Goal: Task Accomplishment & Management: Use online tool/utility

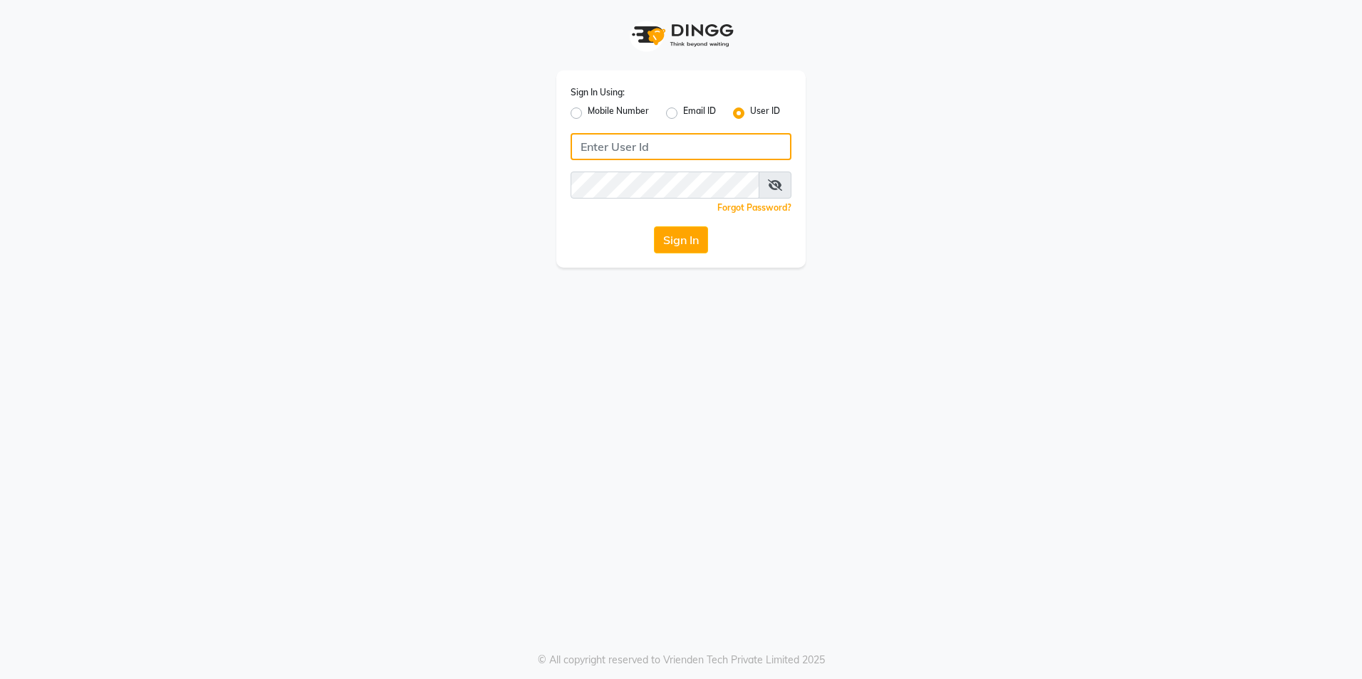
type input "e3852-01"
click at [657, 239] on button "Sign In" at bounding box center [681, 239] width 54 height 27
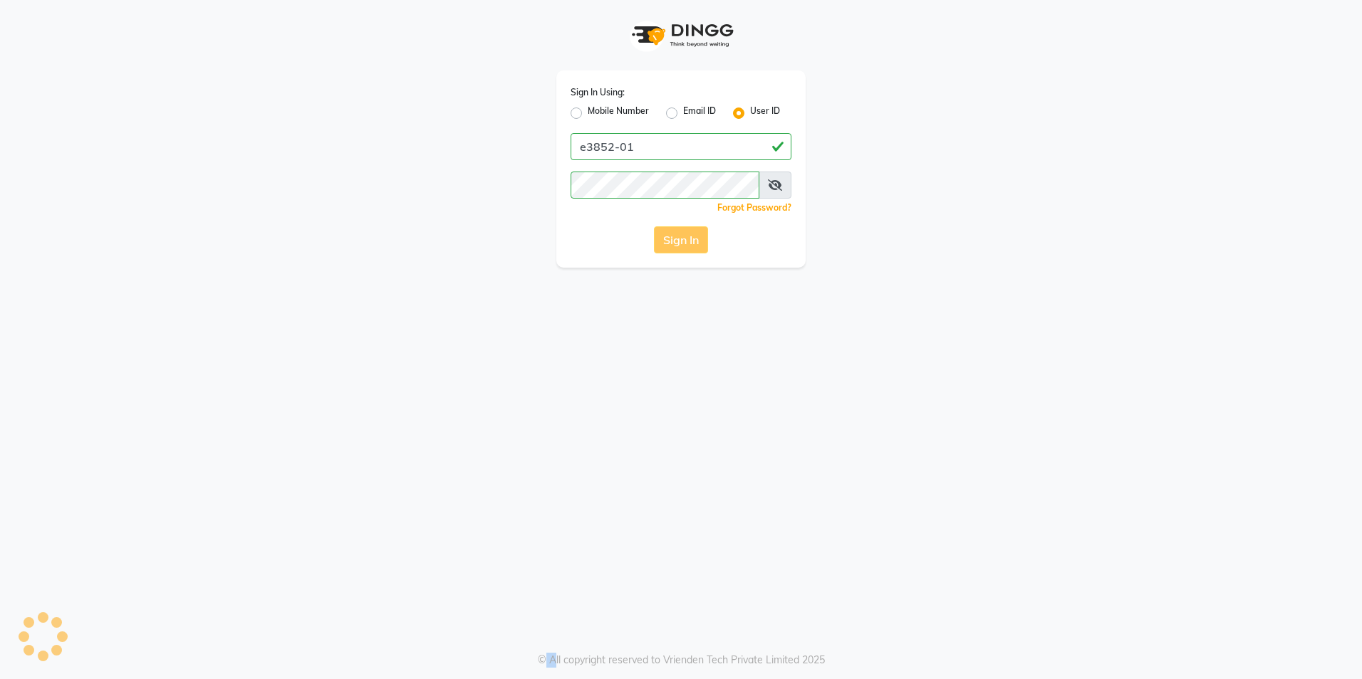
click at [657, 239] on div "Sign In" at bounding box center [680, 239] width 221 height 27
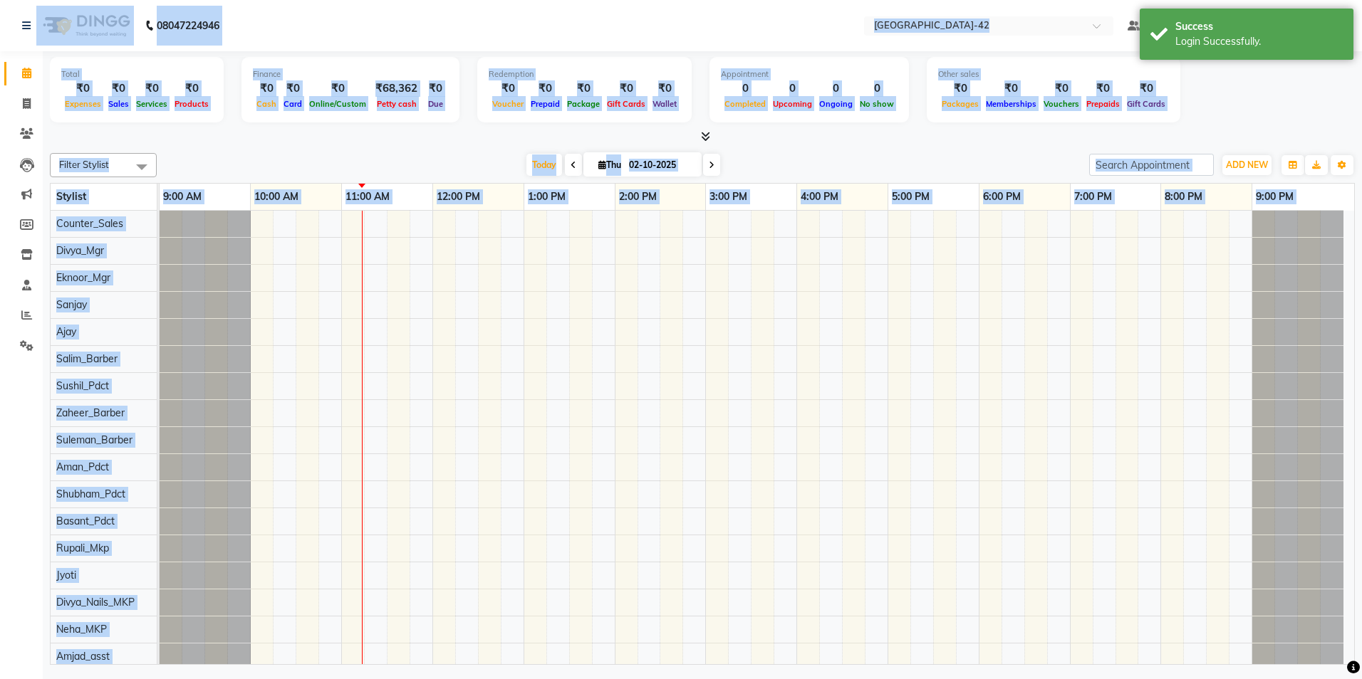
click at [443, 63] on div "Finance ₹0 Cash ₹0 Card ₹0 Online/Custom ₹68,362 [PERSON_NAME] cash ₹0 Due" at bounding box center [350, 90] width 218 height 66
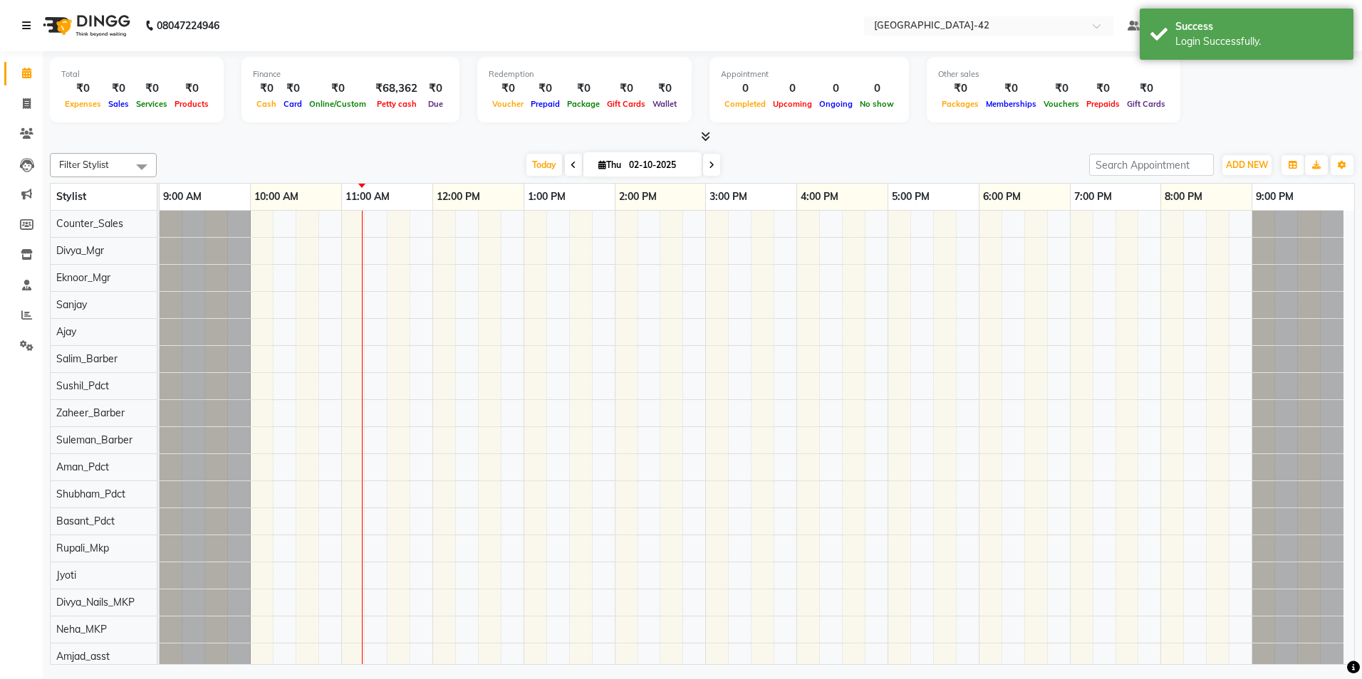
click at [29, 17] on link at bounding box center [29, 26] width 14 height 40
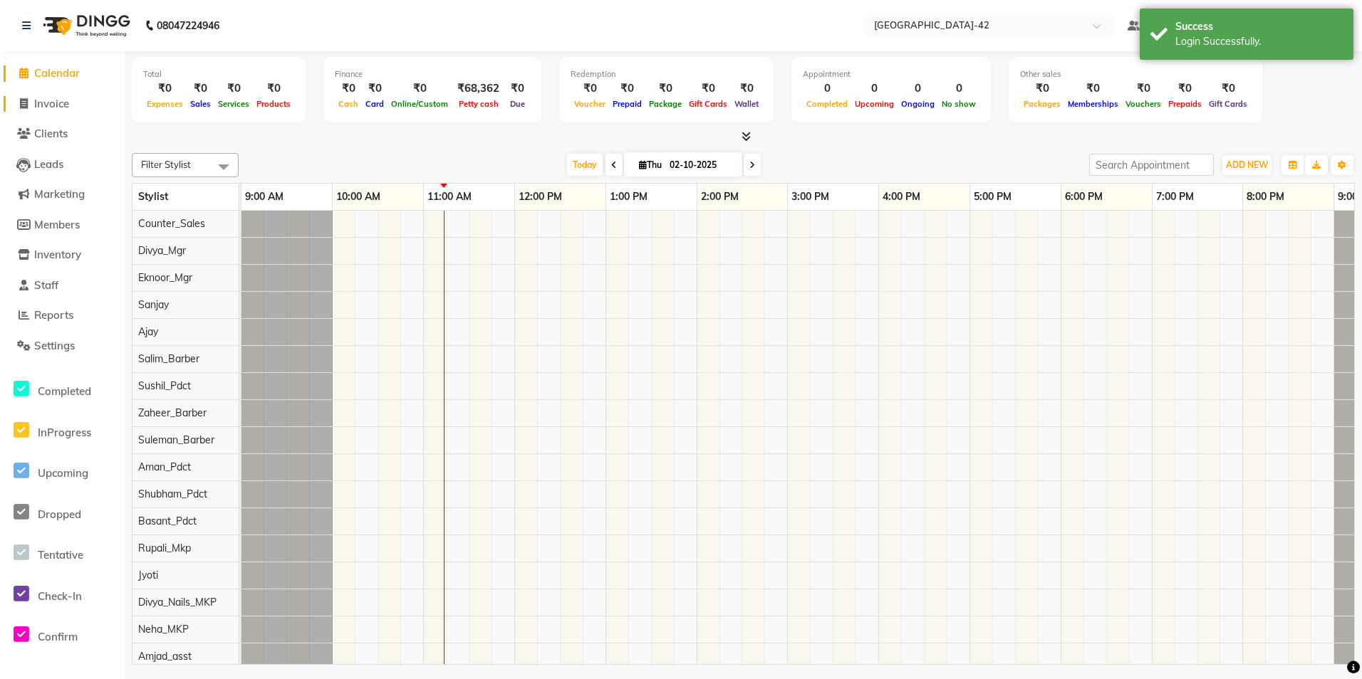
click at [44, 103] on span "Invoice" at bounding box center [51, 104] width 35 height 14
select select "8692"
select select "service"
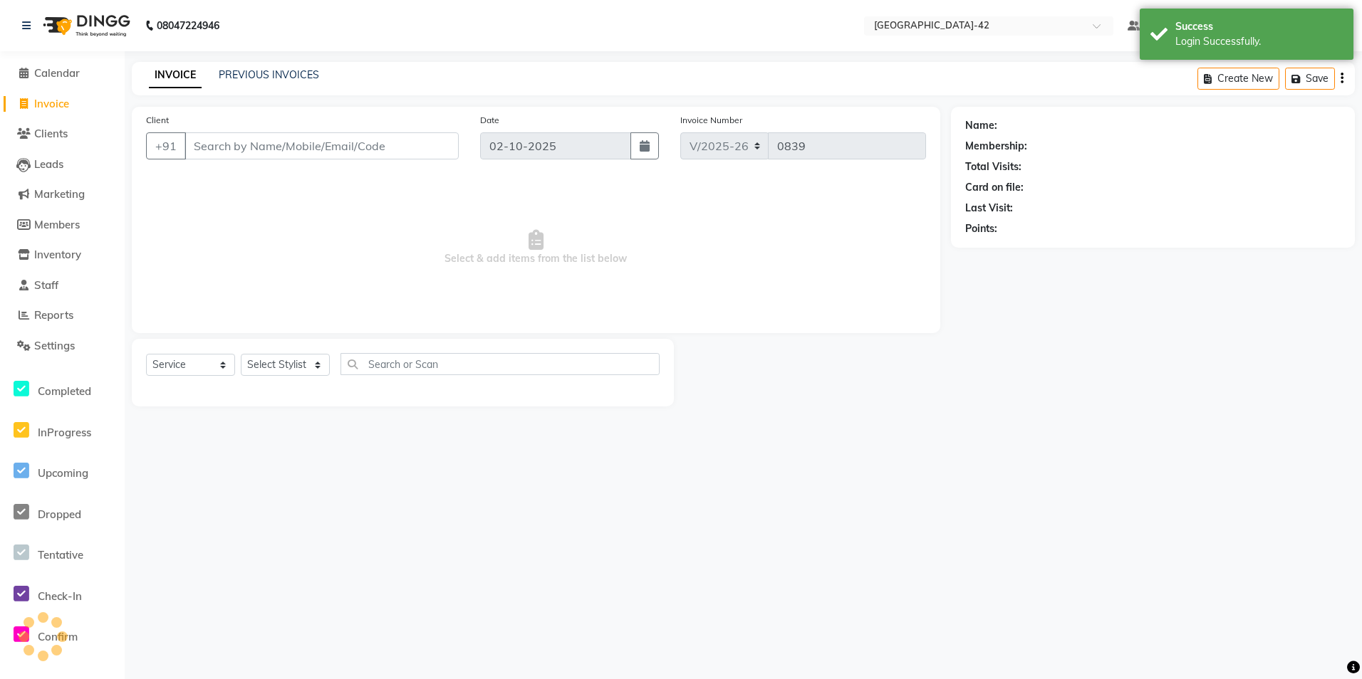
click at [246, 149] on input "Client" at bounding box center [321, 145] width 274 height 27
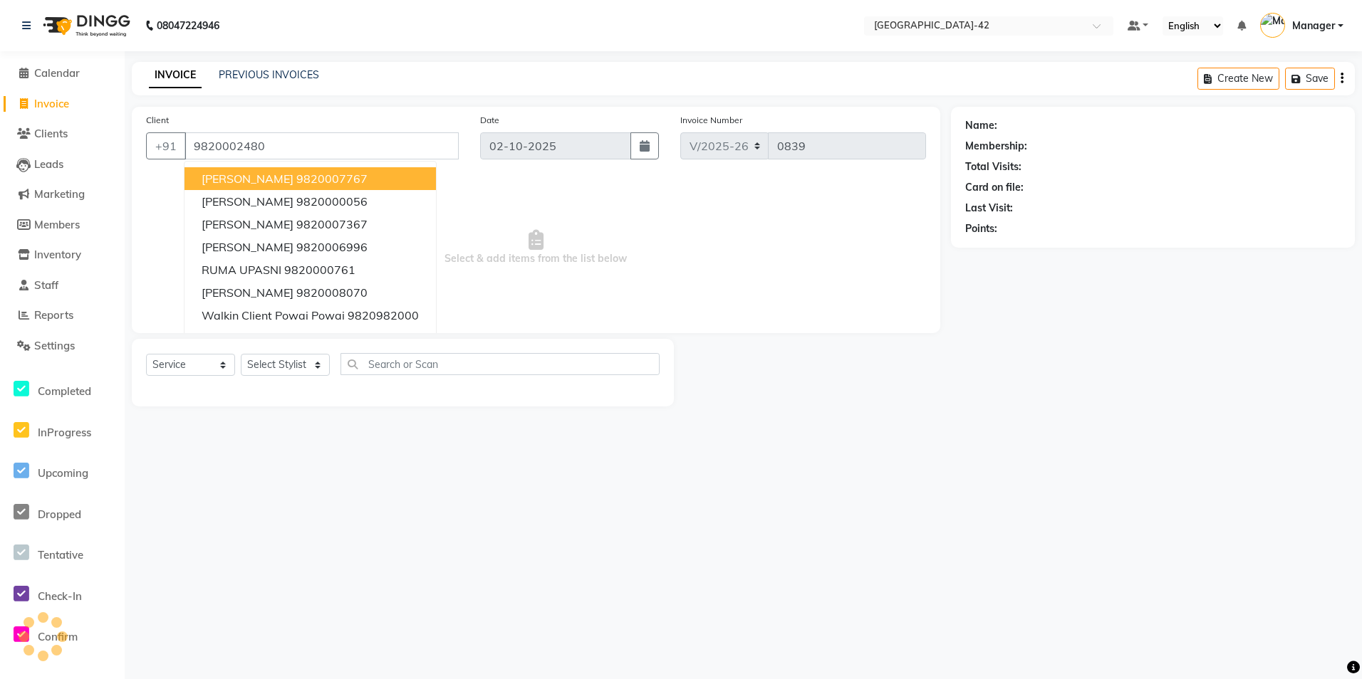
type input "9820002480"
select select "1: Object"
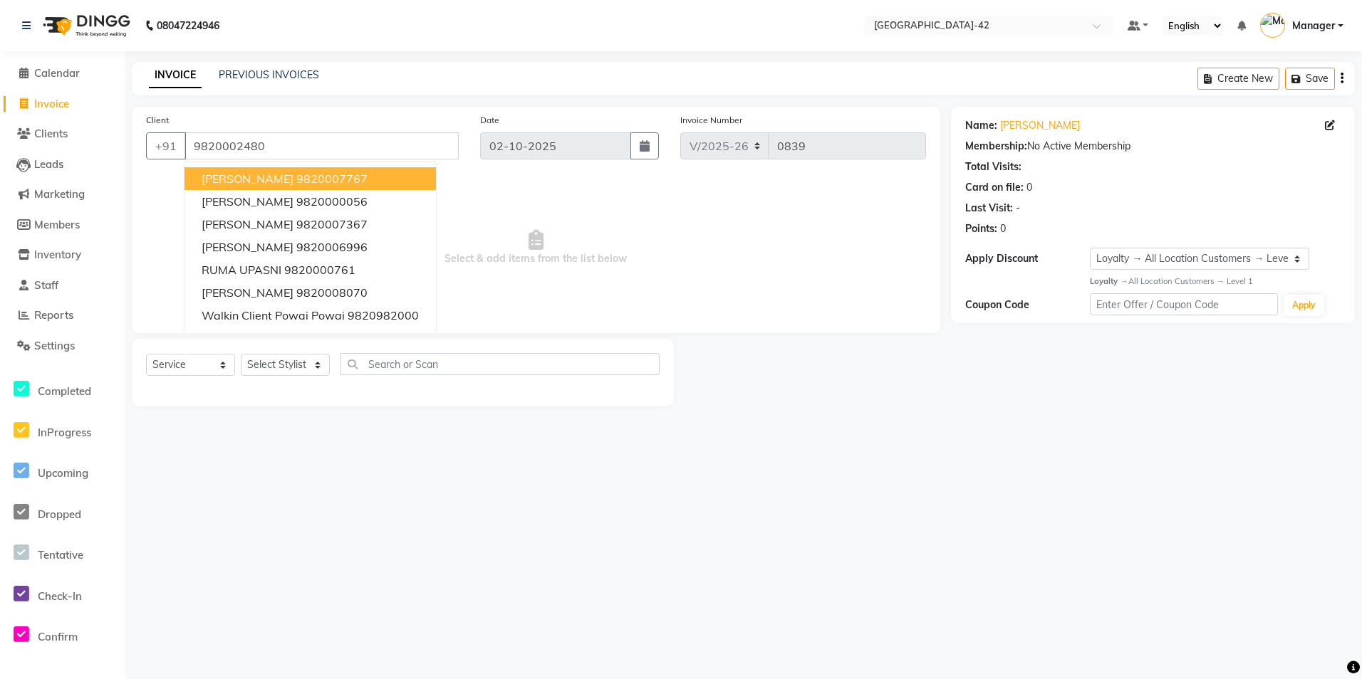
click at [877, 249] on span "Select & add items from the list below" at bounding box center [536, 248] width 780 height 142
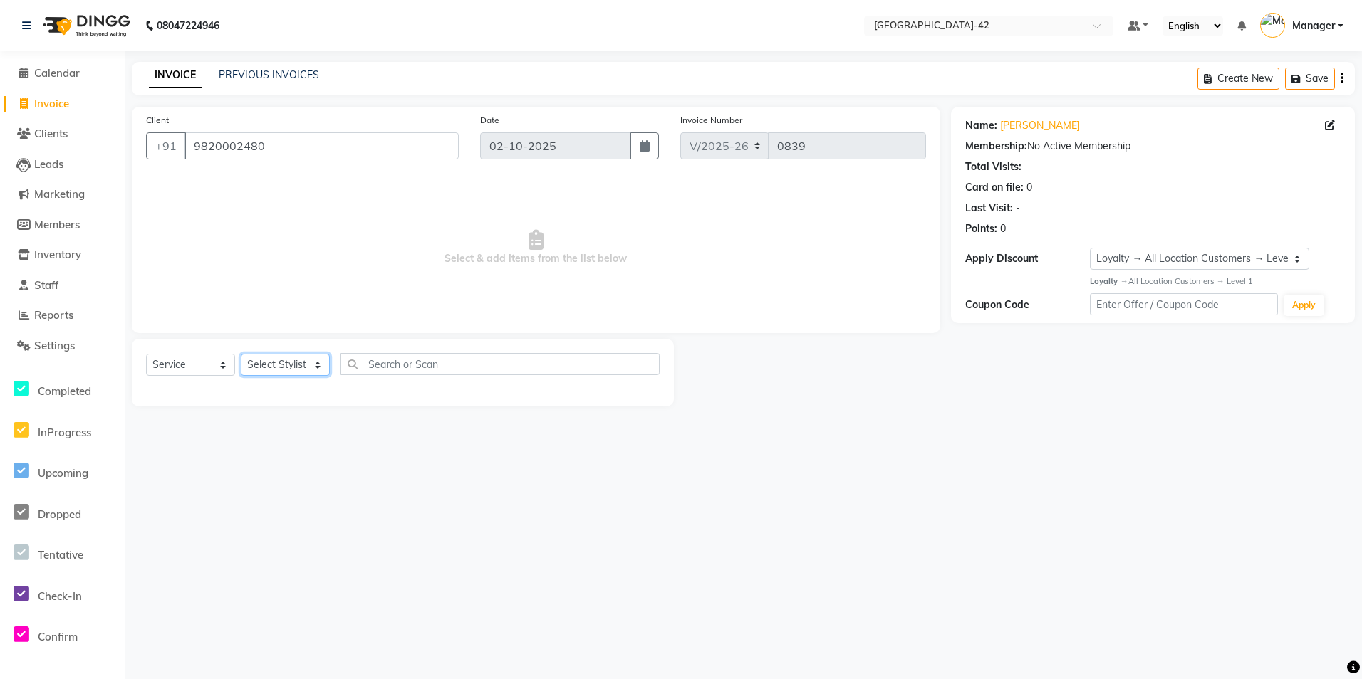
click at [291, 356] on select "Select Stylist Ajay Aman_Pdct Amjad_asst Ankit_asst Asif_BRB Basant_Pdct [PERSO…" at bounding box center [285, 365] width 89 height 22
select select "87962"
click at [241, 354] on select "Select Stylist Ajay Aman_Pdct Amjad_asst Ankit_asst Asif_BRB Basant_Pdct [PERSO…" at bounding box center [285, 365] width 89 height 22
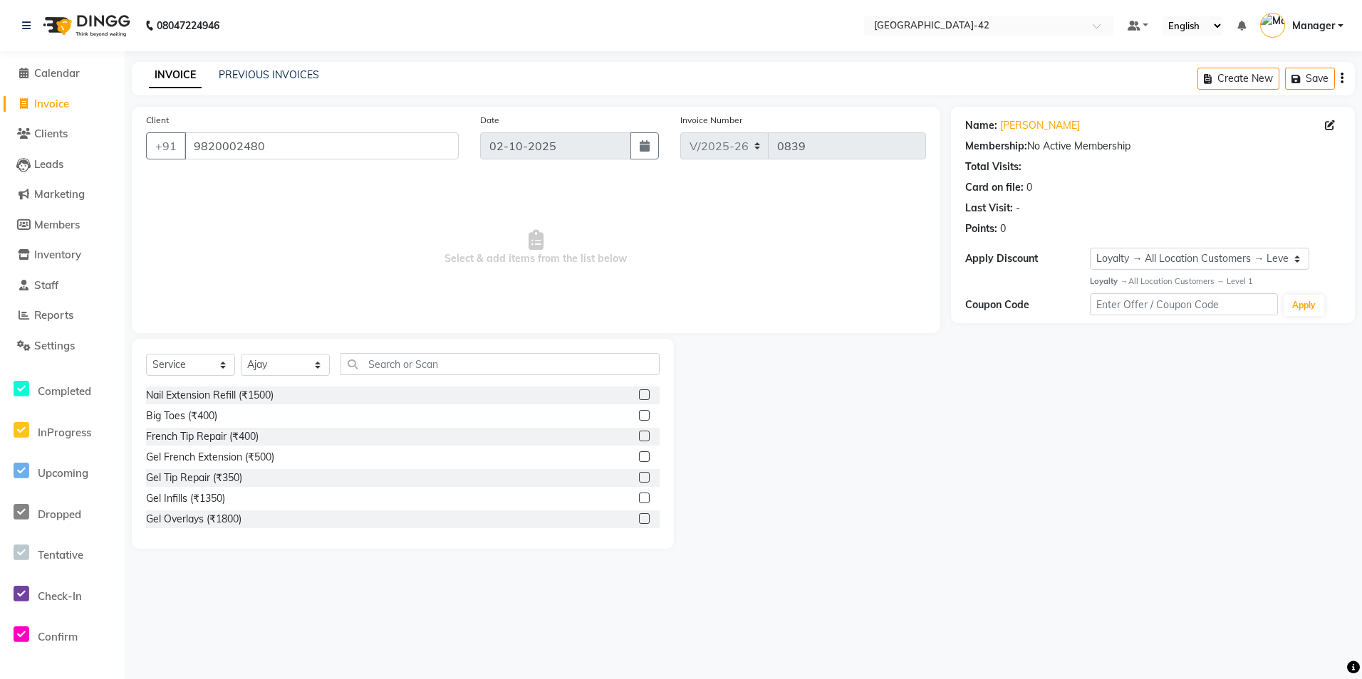
click at [397, 352] on div "Select Service Product Membership Package Voucher Prepaid Gift Card Select Styl…" at bounding box center [403, 444] width 542 height 210
click at [366, 368] on input "text" at bounding box center [499, 364] width 319 height 22
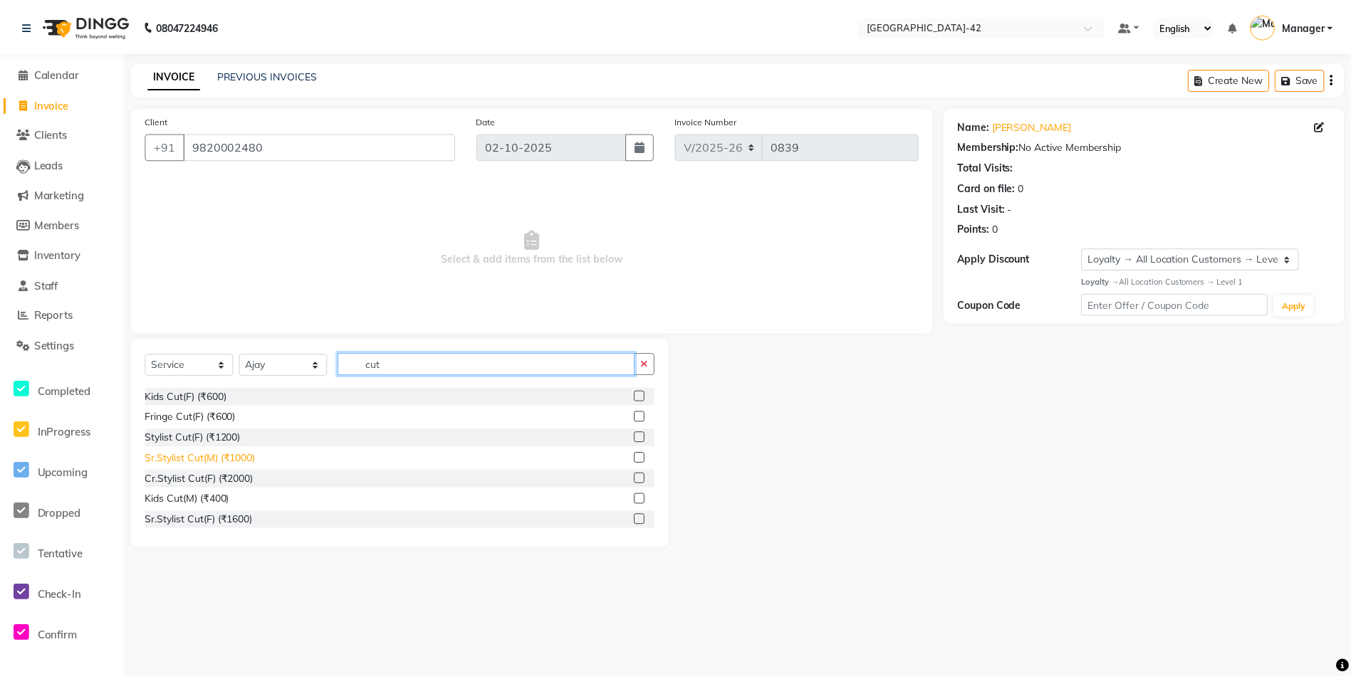
scroll to position [71, 0]
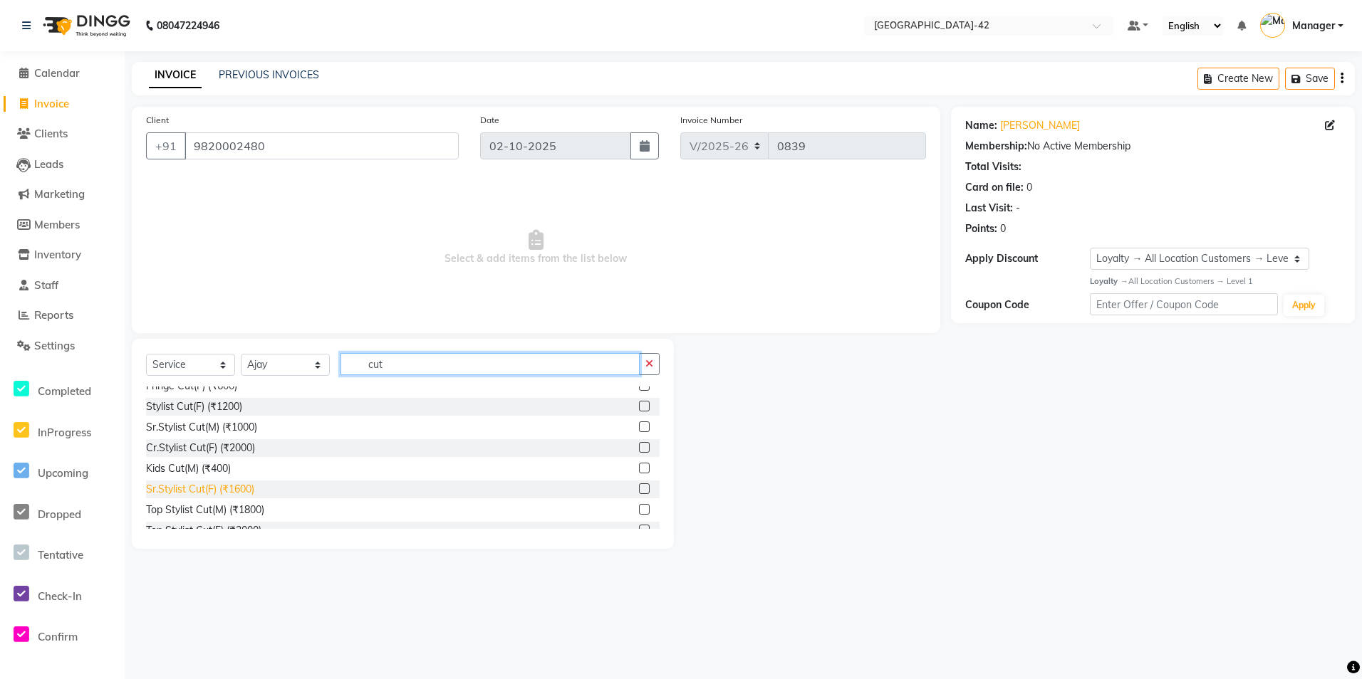
type input "cut"
click at [234, 489] on div "Sr.Stylist Cut(F) (₹1600)" at bounding box center [200, 489] width 108 height 15
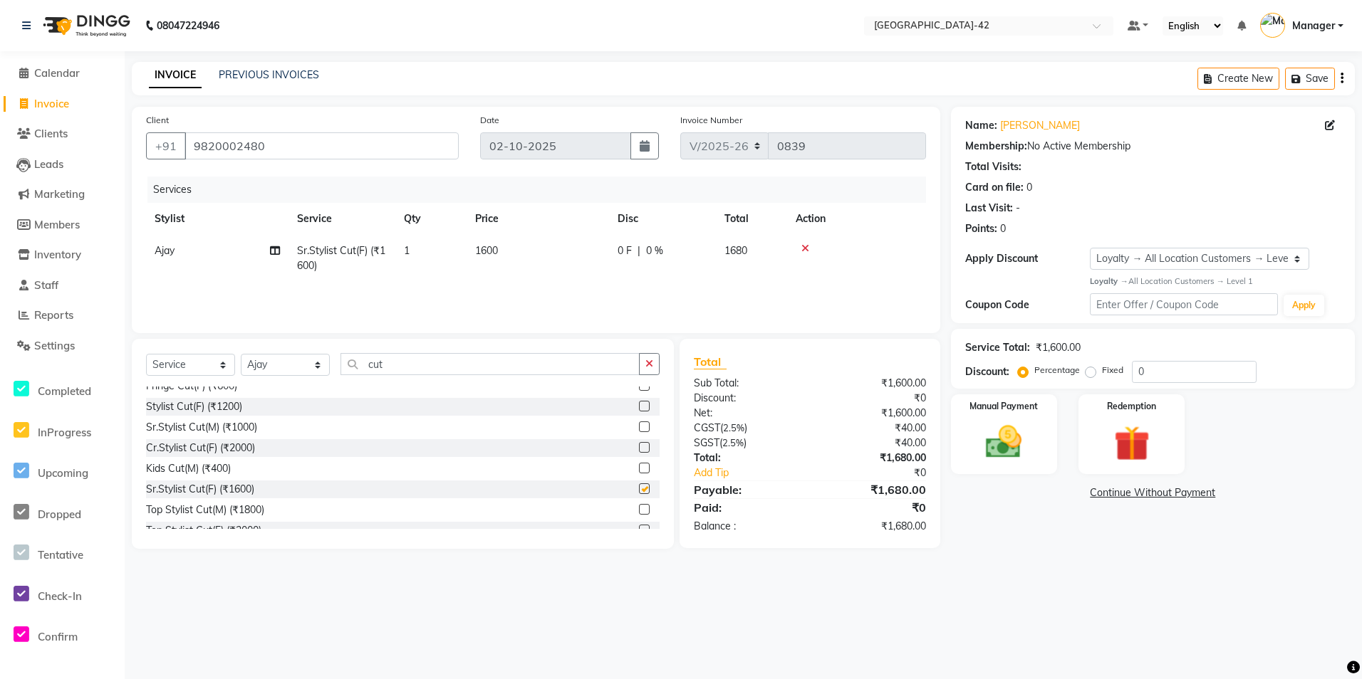
checkbox input "false"
click at [461, 265] on td "1" at bounding box center [430, 258] width 71 height 47
drag, startPoint x: 540, startPoint y: 246, endPoint x: 474, endPoint y: 244, distance: 67.0
click at [501, 246] on tr "Ajay Aman_Pdct Amjad_asst Ankit_asst Asif_BRB Basant_Pdct [PERSON_NAME] Counter…" at bounding box center [536, 262] width 780 height 54
type input "1500"
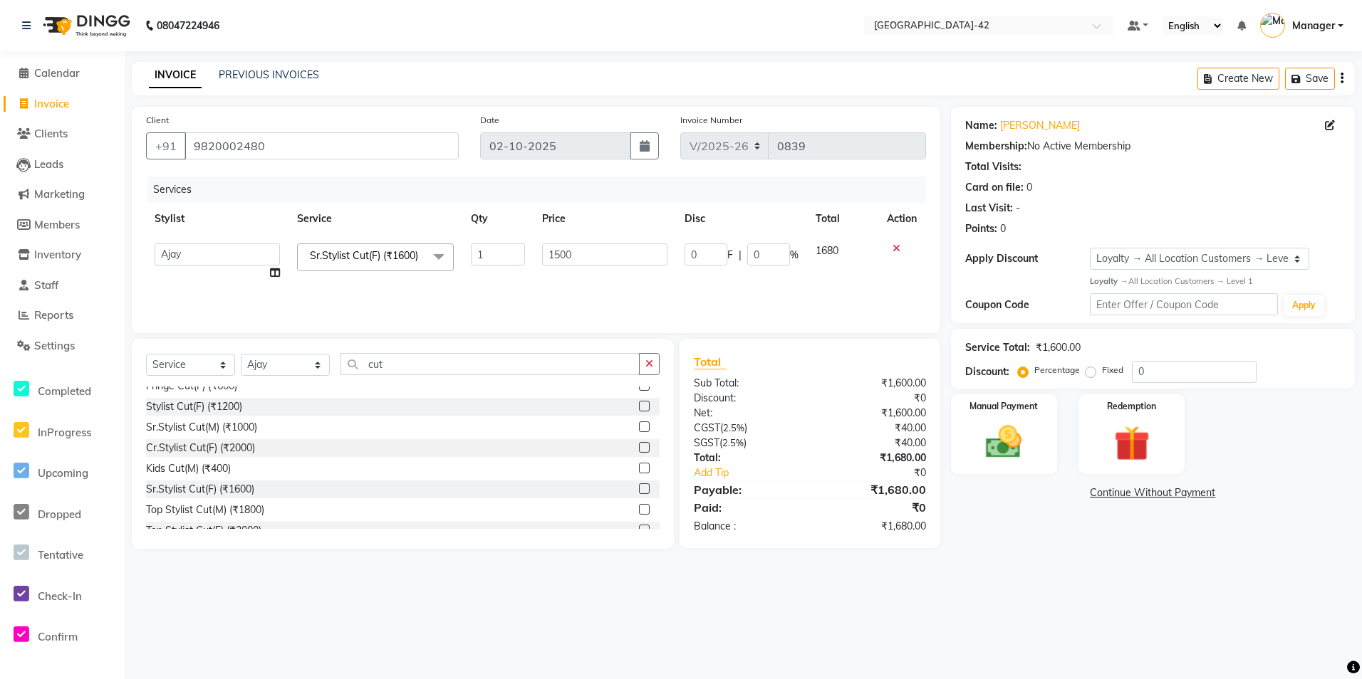
click at [956, 631] on div "08047224946 Select Location × [GEOGRAPHIC_DATA] Sector-42 Default Panel My Pane…" at bounding box center [681, 339] width 1362 height 679
click at [1007, 461] on img at bounding box center [1003, 442] width 61 height 43
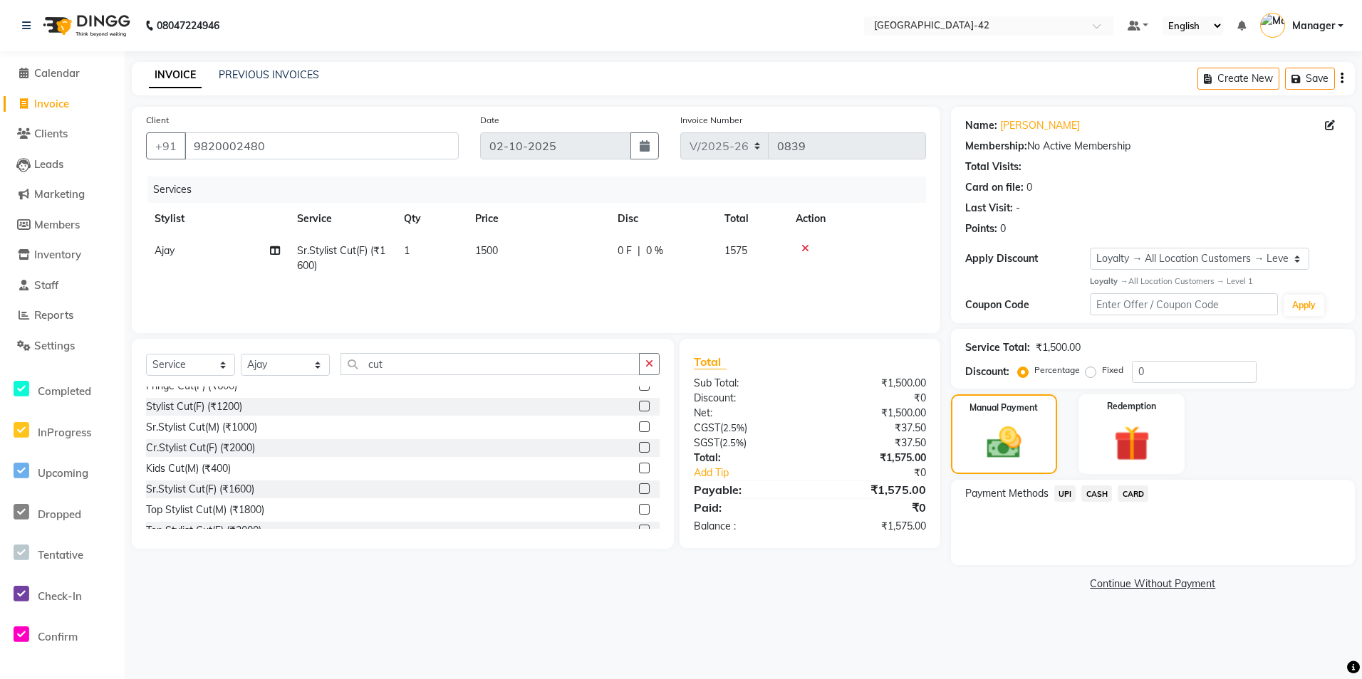
click at [1118, 494] on span "CARD" at bounding box center [1132, 494] width 31 height 16
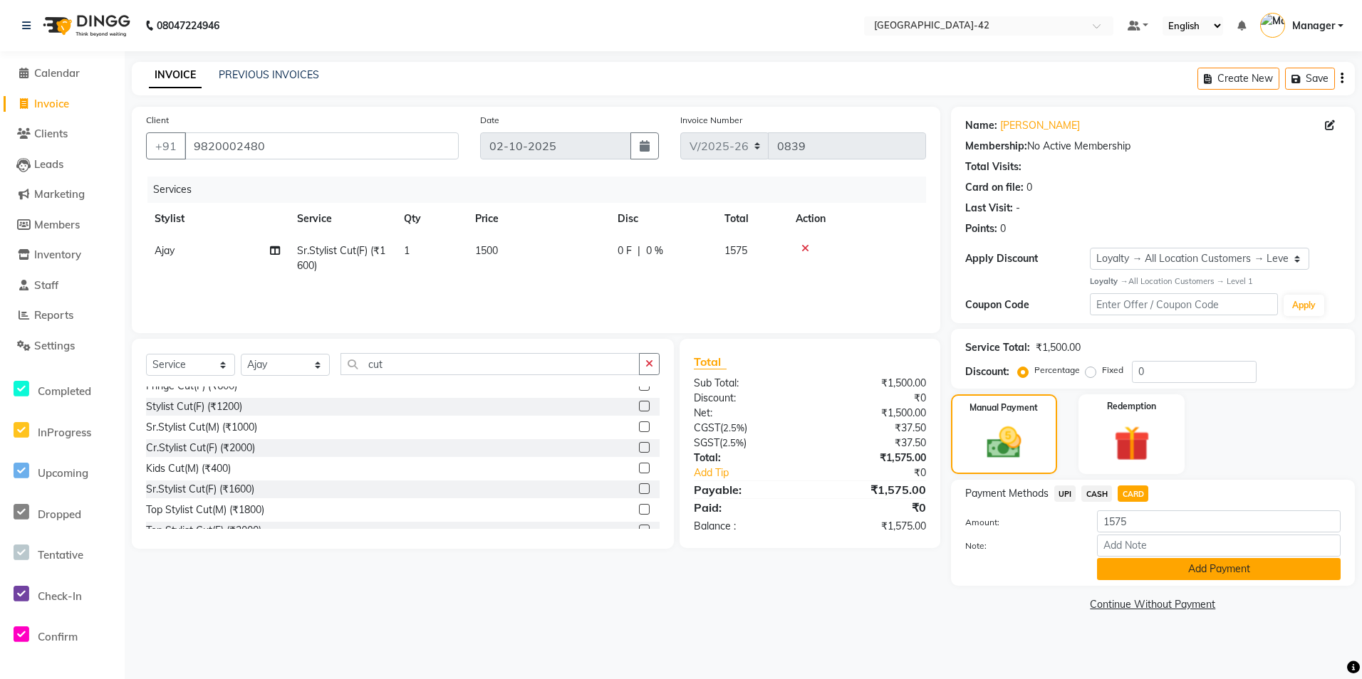
click at [1150, 568] on button "Add Payment" at bounding box center [1219, 569] width 244 height 22
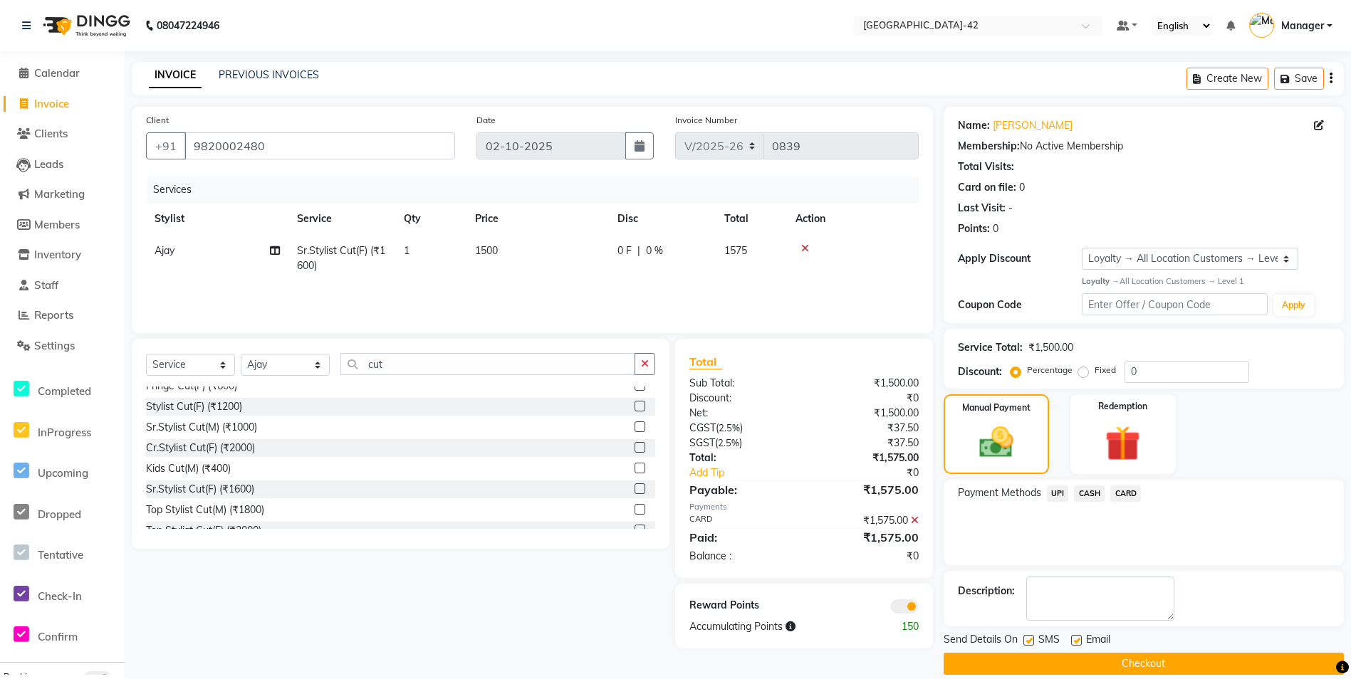
click at [1055, 653] on button "Checkout" at bounding box center [1144, 664] width 400 height 22
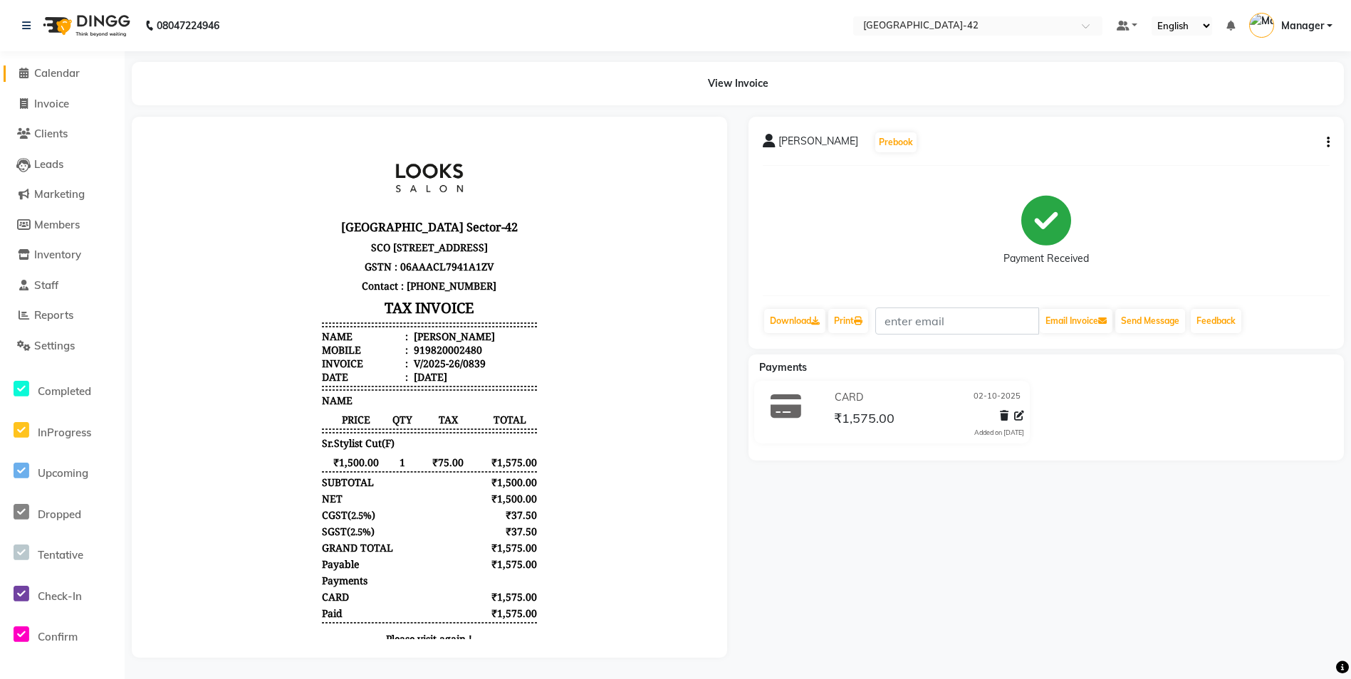
click at [61, 78] on span "Calendar" at bounding box center [57, 73] width 46 height 14
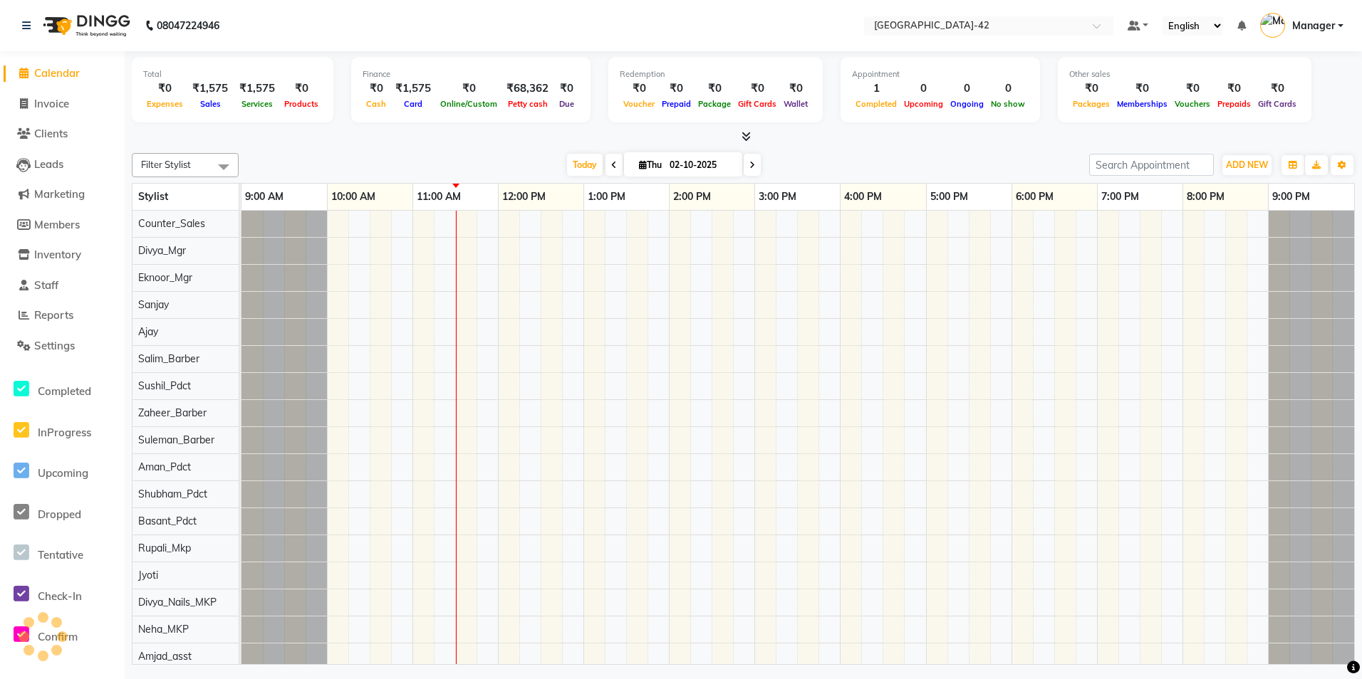
scroll to position [0, 9]
